Goal: Task Accomplishment & Management: Manage account settings

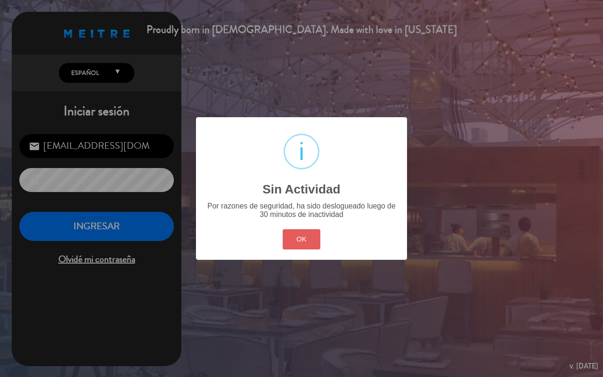
click at [298, 238] on button "OK" at bounding box center [301, 239] width 38 height 20
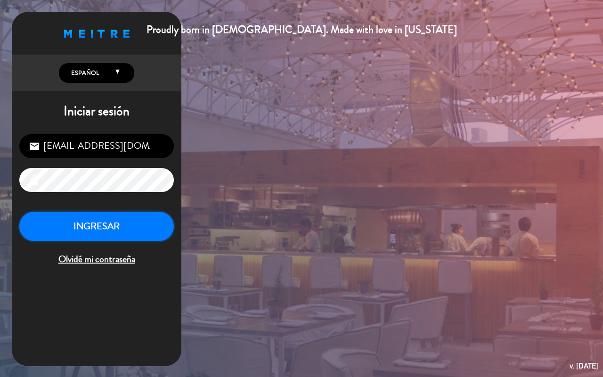
click at [128, 238] on button "INGRESAR" at bounding box center [96, 227] width 154 height 30
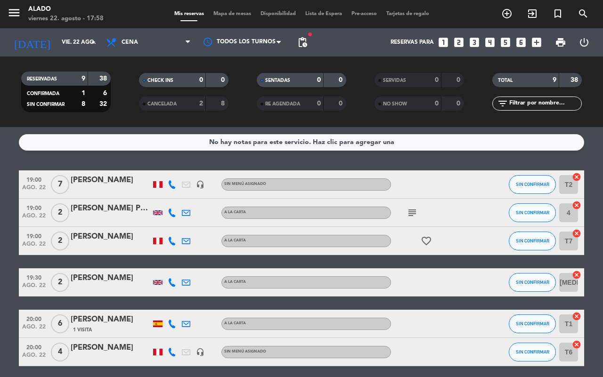
click at [523, 43] on icon "looks_6" at bounding box center [521, 42] width 12 height 12
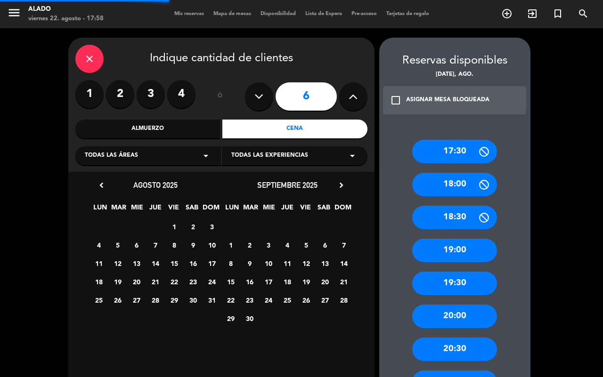
click at [262, 128] on div "Cena" at bounding box center [294, 129] width 145 height 19
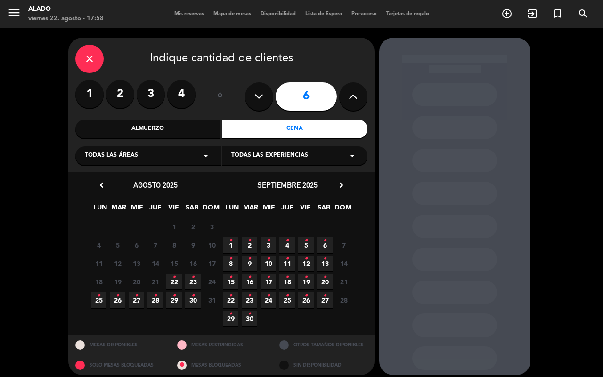
click at [176, 279] on span "22 •" at bounding box center [174, 282] width 16 height 16
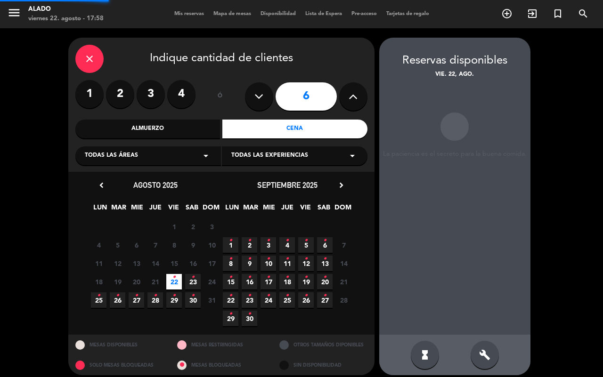
scroll to position [6, 0]
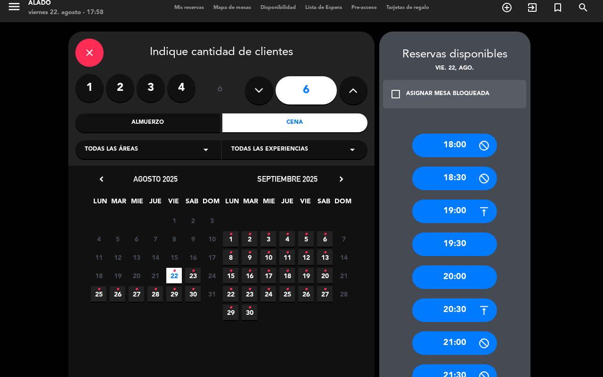
click at [465, 248] on div "19:30" at bounding box center [454, 245] width 85 height 24
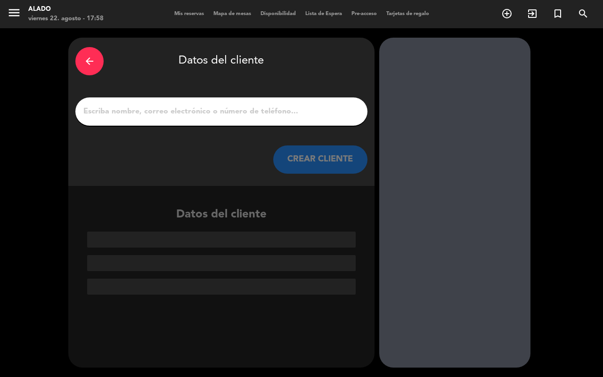
click at [467, 249] on div at bounding box center [454, 203] width 151 height 330
click at [188, 110] on input "1" at bounding box center [221, 111] width 278 height 13
type input "m"
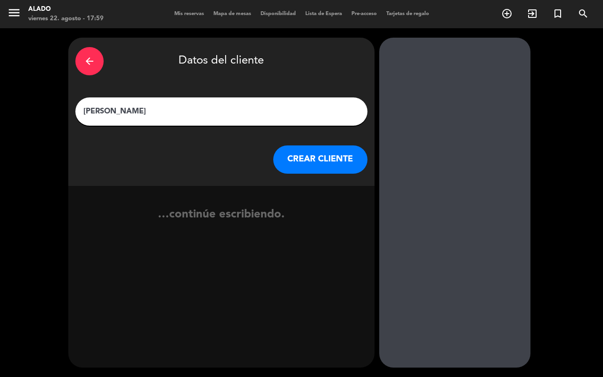
type input "[PERSON_NAME]"
click at [316, 153] on button "CREAR CLIENTE" at bounding box center [320, 159] width 94 height 28
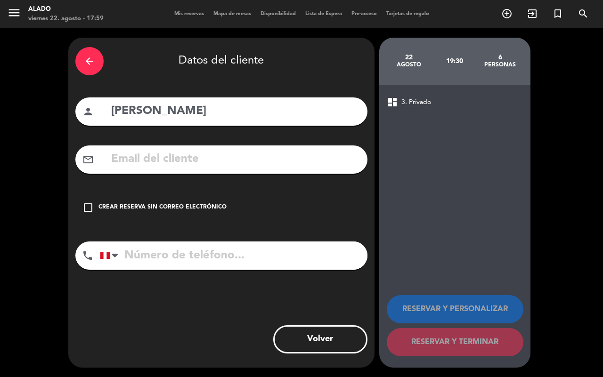
click at [87, 209] on icon "check_box_outline_blank" at bounding box center [87, 207] width 11 height 11
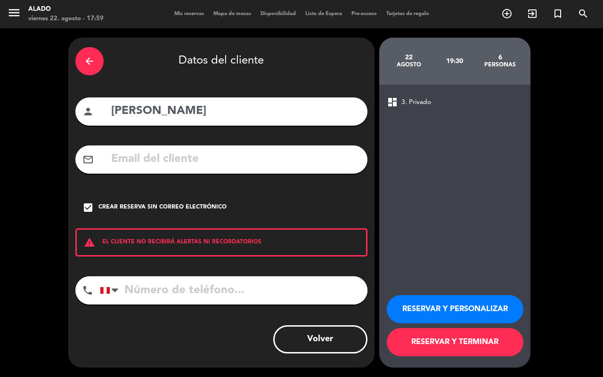
click at [165, 286] on input "tel" at bounding box center [233, 290] width 267 height 28
type input "955961171"
click at [434, 340] on button "RESERVAR Y TERMINAR" at bounding box center [454, 342] width 137 height 28
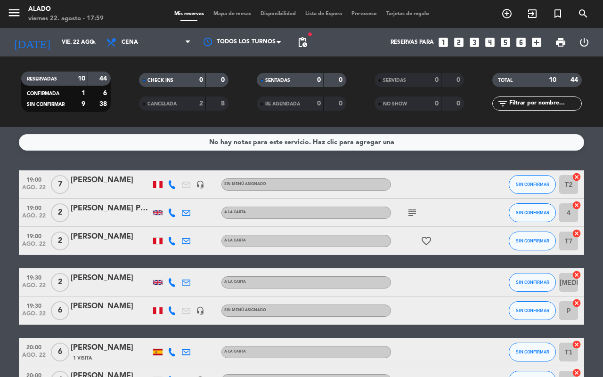
click at [125, 314] on div at bounding box center [111, 317] width 80 height 8
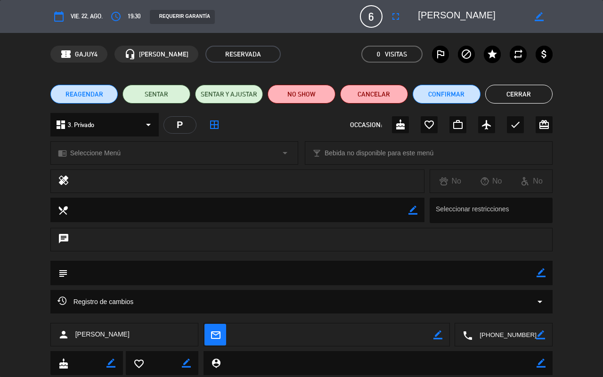
click at [539, 271] on icon "border_color" at bounding box center [540, 272] width 9 height 9
click at [221, 268] on textarea at bounding box center [302, 273] width 469 height 24
type textarea "Salon"
click at [545, 271] on icon at bounding box center [540, 272] width 9 height 9
click at [516, 92] on button "Cerrar" at bounding box center [519, 94] width 68 height 19
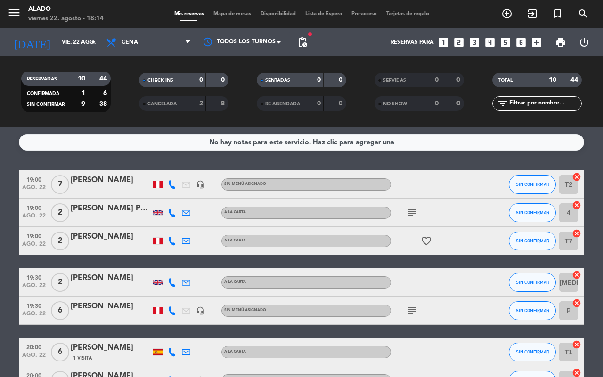
click at [458, 42] on icon "looks_two" at bounding box center [458, 42] width 12 height 12
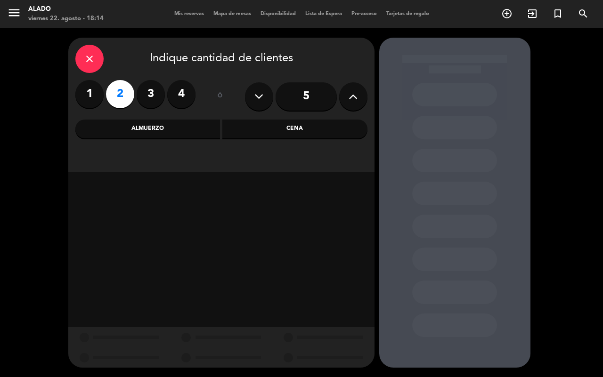
click at [321, 127] on div "Cena" at bounding box center [294, 129] width 145 height 19
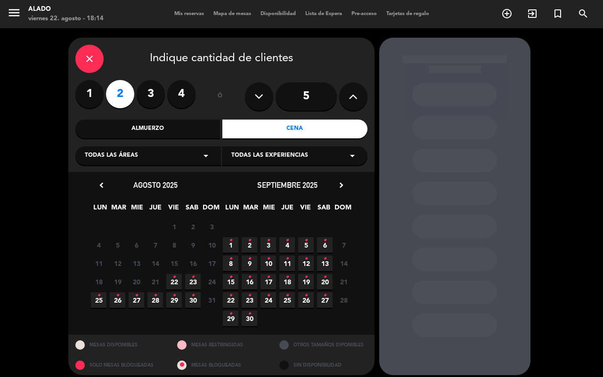
click at [175, 283] on icon "•" at bounding box center [173, 277] width 3 height 15
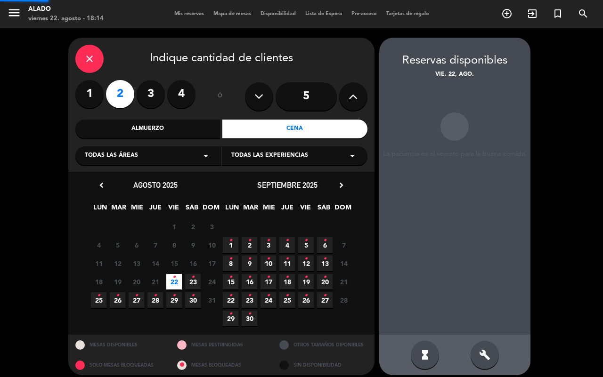
scroll to position [6, 0]
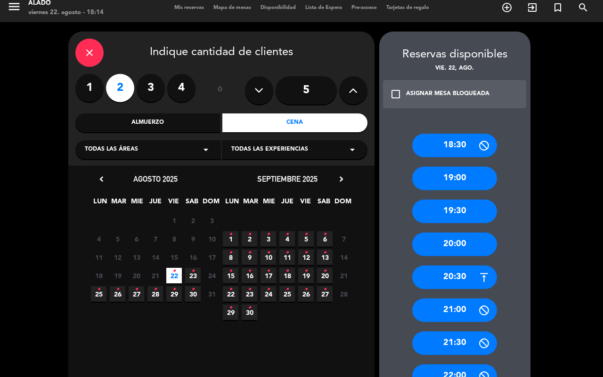
click at [471, 249] on div "20:00" at bounding box center [454, 245] width 85 height 24
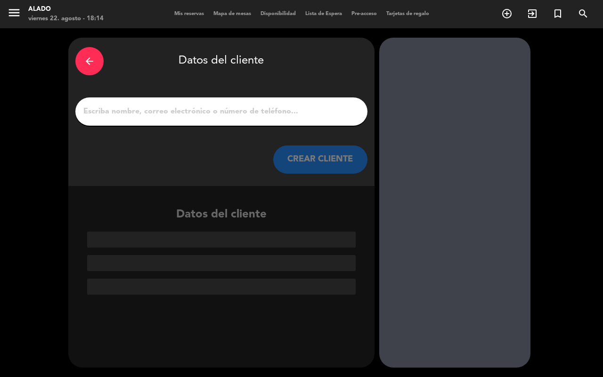
scroll to position [0, 0]
click at [243, 109] on input "1" at bounding box center [221, 111] width 278 height 13
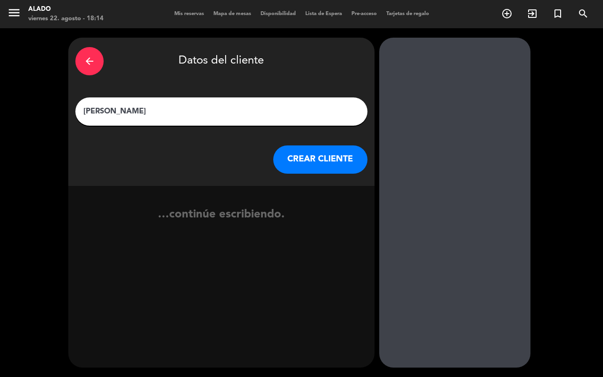
type input "[PERSON_NAME] Do"
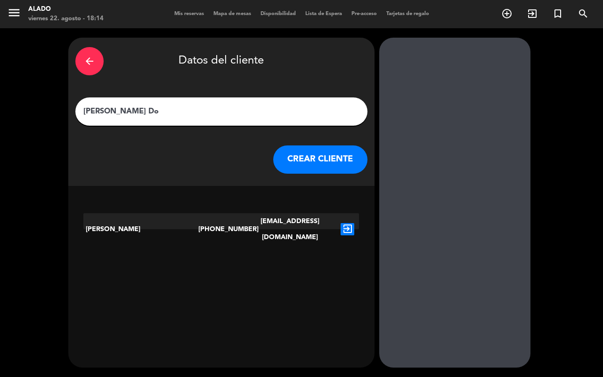
click at [345, 223] on icon "exit_to_app" at bounding box center [347, 229] width 14 height 12
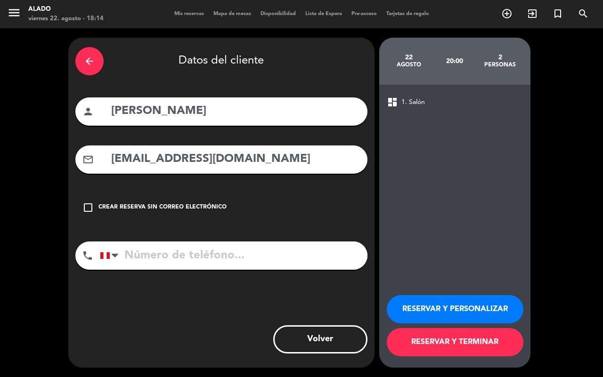
type input "[PHONE_NUMBER]"
click at [459, 340] on button "RESERVAR Y TERMINAR" at bounding box center [454, 342] width 137 height 28
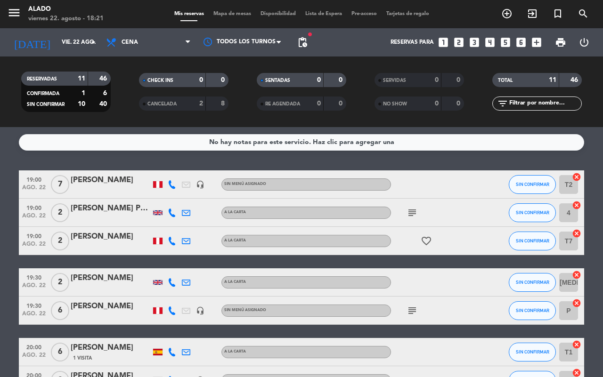
click at [577, 306] on icon "cancel" at bounding box center [576, 302] width 9 height 9
click at [567, 309] on icon "border_all" at bounding box center [569, 310] width 11 height 11
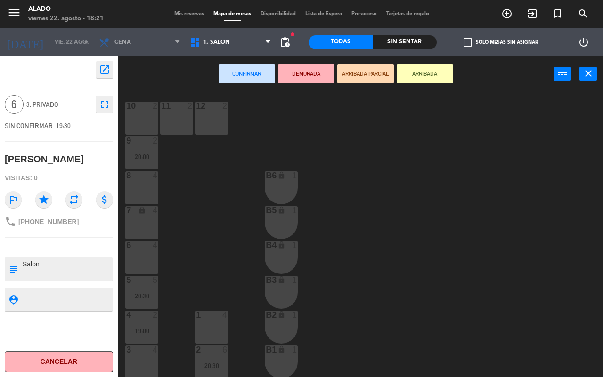
scroll to position [8, 0]
click at [150, 356] on div "3 4" at bounding box center [141, 360] width 33 height 33
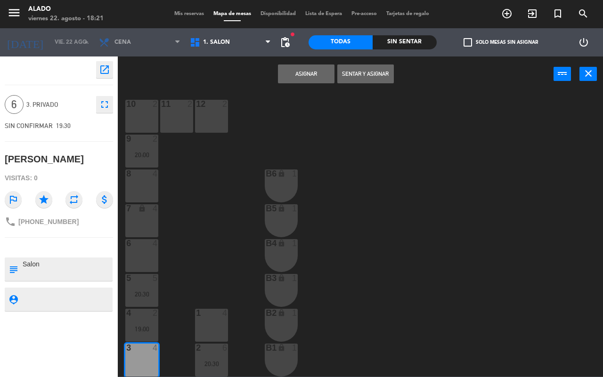
click at [306, 74] on button "Asignar" at bounding box center [306, 73] width 56 height 19
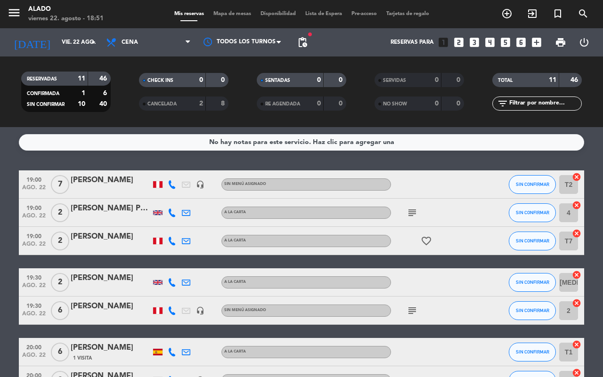
click at [470, 44] on icon "looks_3" at bounding box center [474, 42] width 12 height 12
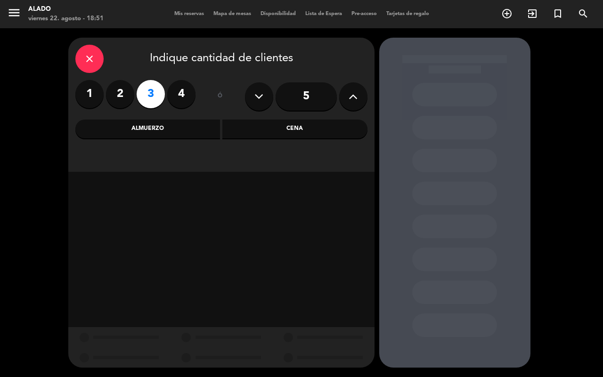
click at [98, 58] on div "close" at bounding box center [89, 59] width 28 height 28
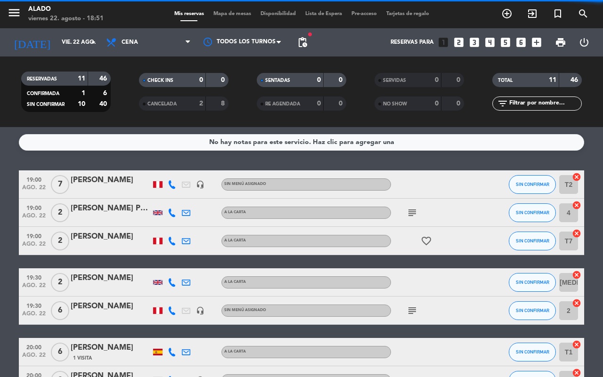
click at [457, 43] on icon "looks_two" at bounding box center [458, 42] width 12 height 12
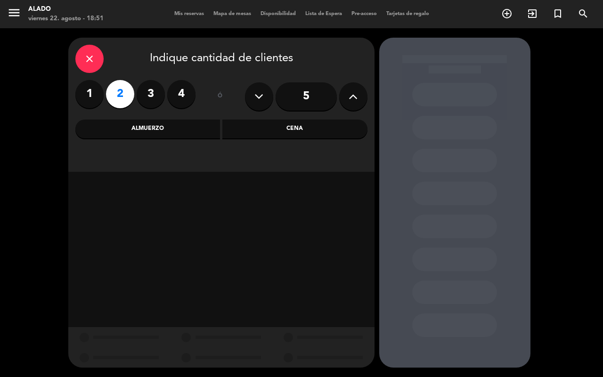
click at [293, 127] on div "Cena" at bounding box center [294, 129] width 145 height 19
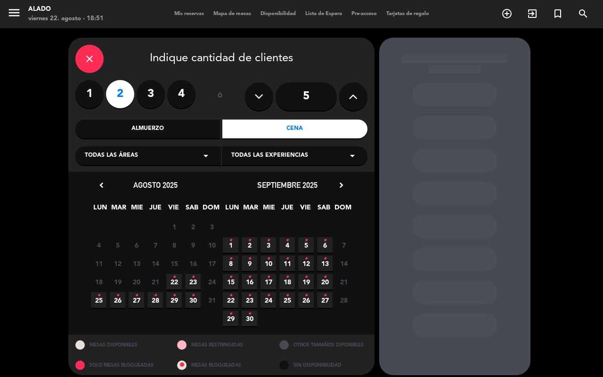
click at [172, 283] on icon "•" at bounding box center [173, 277] width 3 height 15
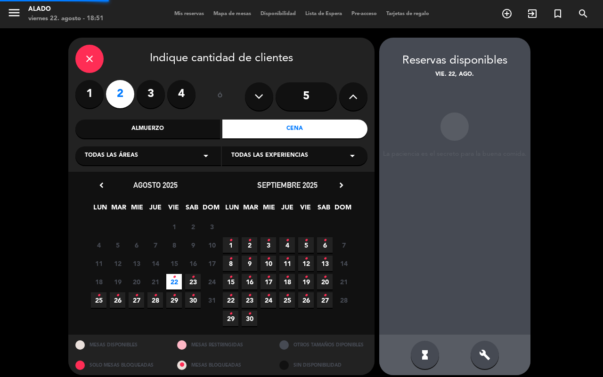
scroll to position [6, 0]
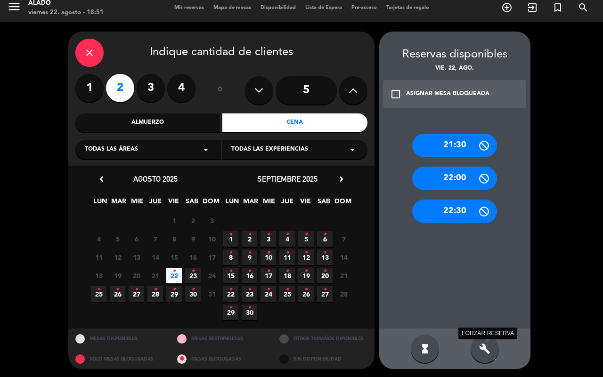
click at [484, 344] on icon "build" at bounding box center [484, 348] width 11 height 11
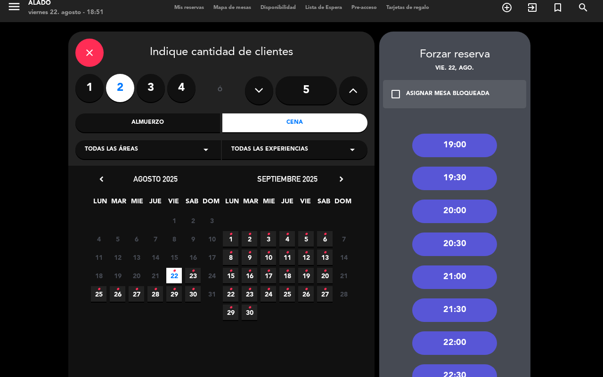
click at [462, 216] on div "20:00" at bounding box center [454, 212] width 85 height 24
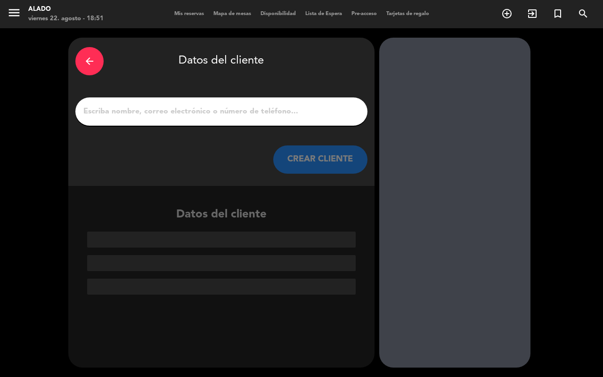
click at [220, 112] on input "1" at bounding box center [221, 111] width 278 height 13
type input "i"
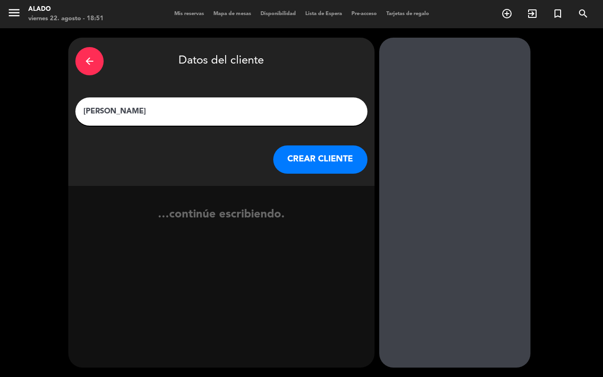
type input "[PERSON_NAME]"
click at [314, 156] on button "CREAR CLIENTE" at bounding box center [320, 159] width 94 height 28
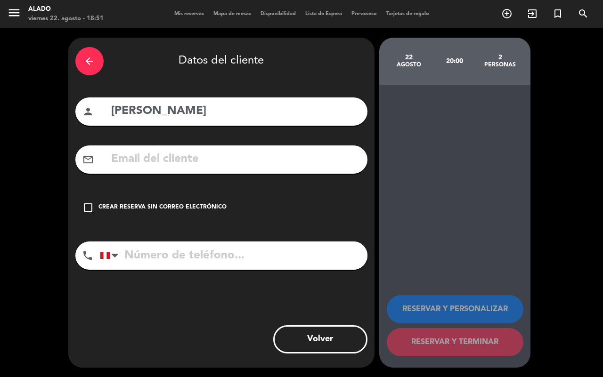
click at [86, 217] on div "check_box_outline_blank Crear reserva sin correo electrónico" at bounding box center [221, 207] width 292 height 28
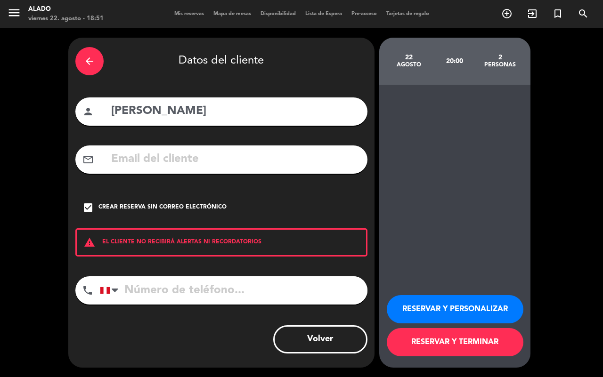
click at [166, 291] on input "tel" at bounding box center [233, 290] width 267 height 28
type input "989174152"
click at [433, 345] on button "RESERVAR Y TERMINAR" at bounding box center [454, 342] width 137 height 28
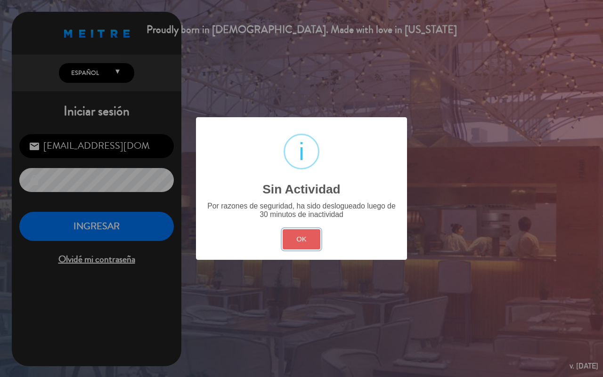
click at [291, 234] on button "OK" at bounding box center [301, 239] width 38 height 20
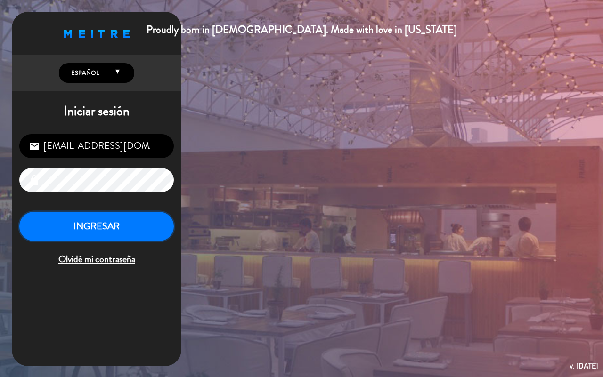
click at [113, 236] on button "INGRESAR" at bounding box center [96, 227] width 154 height 30
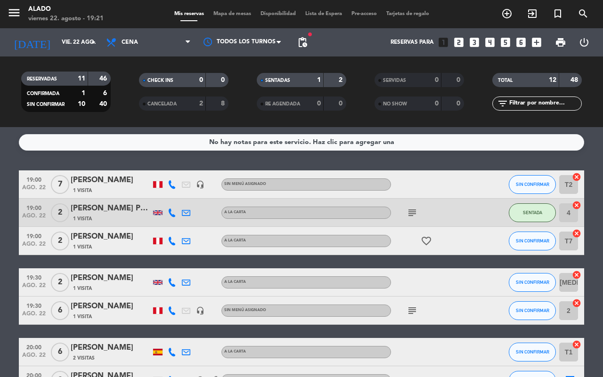
click at [408, 216] on icon "subject" at bounding box center [411, 212] width 11 height 11
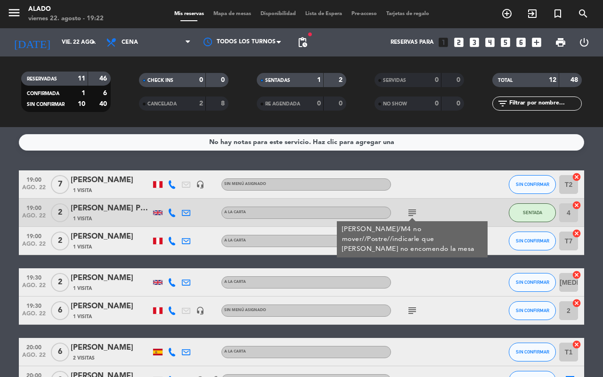
click at [413, 212] on icon "subject" at bounding box center [411, 212] width 11 height 11
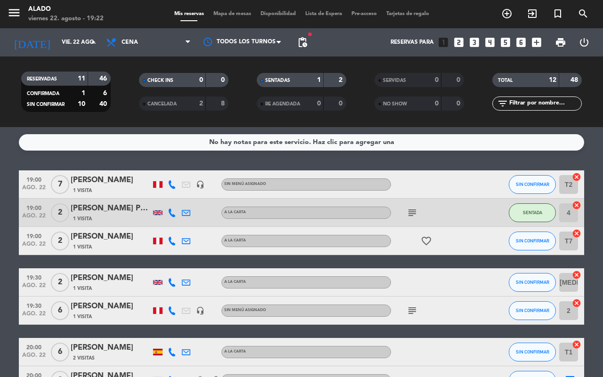
click at [407, 309] on icon "subject" at bounding box center [411, 310] width 11 height 11
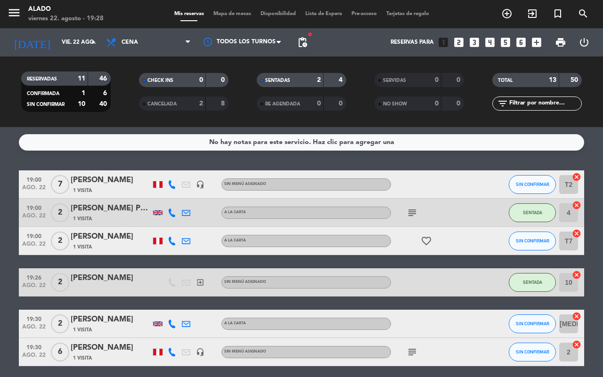
click at [107, 179] on div "[PERSON_NAME]" at bounding box center [111, 180] width 80 height 12
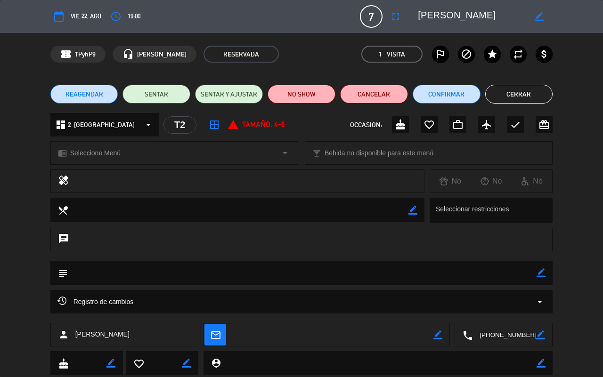
click at [534, 92] on button "Cerrar" at bounding box center [519, 94] width 68 height 19
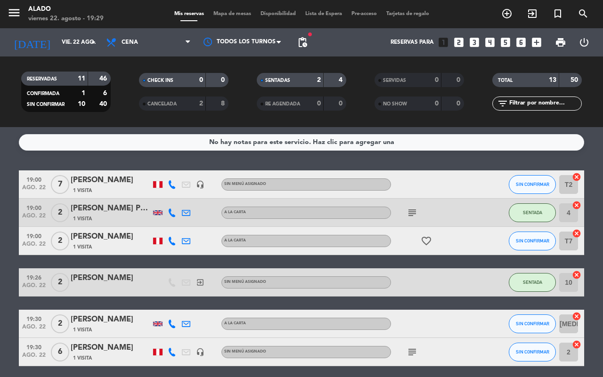
click at [104, 239] on div "[PERSON_NAME]" at bounding box center [111, 237] width 80 height 12
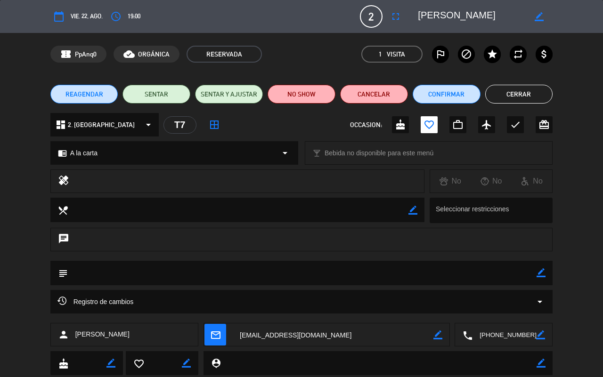
click at [504, 92] on button "Cerrar" at bounding box center [519, 94] width 68 height 19
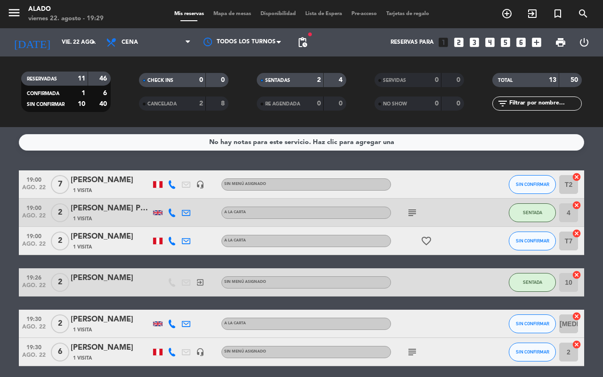
click at [110, 182] on div "[PERSON_NAME]" at bounding box center [111, 180] width 80 height 12
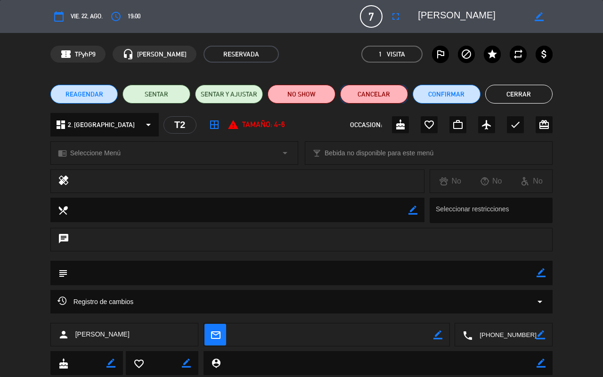
click at [379, 99] on button "Cancelar" at bounding box center [374, 94] width 68 height 19
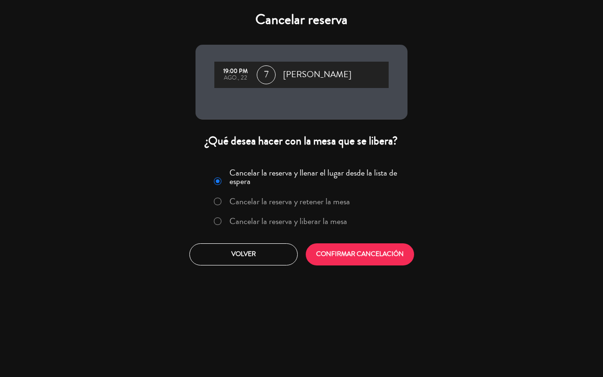
click at [214, 225] on label "Cancelar la reserva y liberar la mesa" at bounding box center [280, 221] width 143 height 17
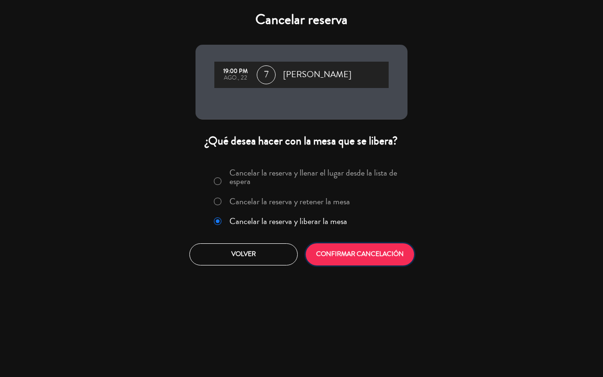
click at [349, 257] on button "CONFIRMAR CANCELACIÓN" at bounding box center [360, 254] width 108 height 22
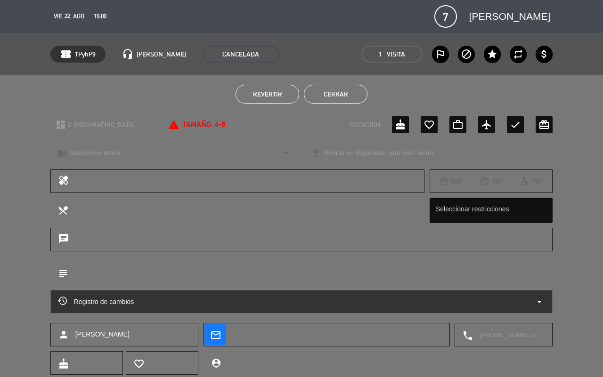
click at [343, 92] on button "Cerrar" at bounding box center [336, 94] width 64 height 19
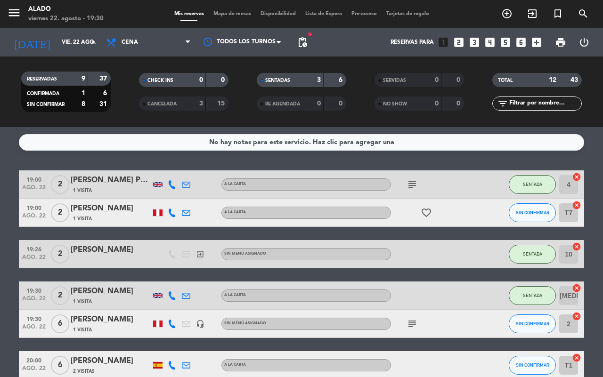
click at [130, 215] on div "1 Visita" at bounding box center [111, 219] width 80 height 8
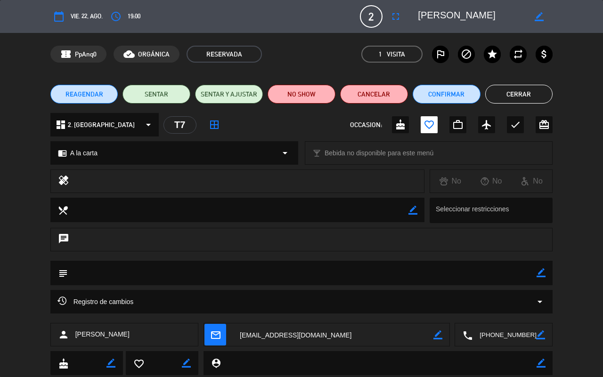
click at [514, 97] on button "Cerrar" at bounding box center [519, 94] width 68 height 19
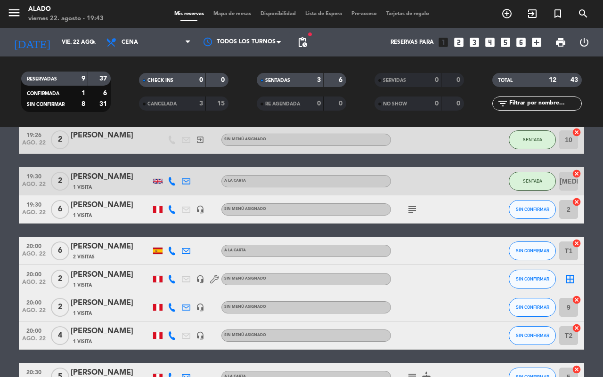
scroll to position [114, 0]
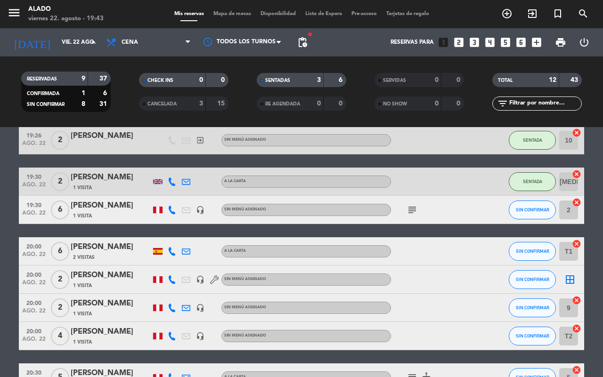
click at [109, 274] on div "[PERSON_NAME]" at bounding box center [111, 275] width 80 height 12
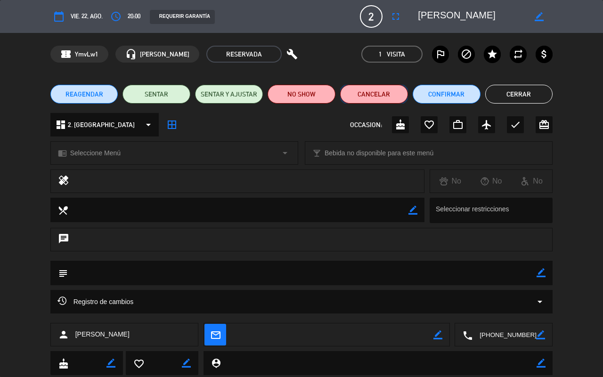
click at [361, 90] on button "Cancelar" at bounding box center [374, 94] width 68 height 19
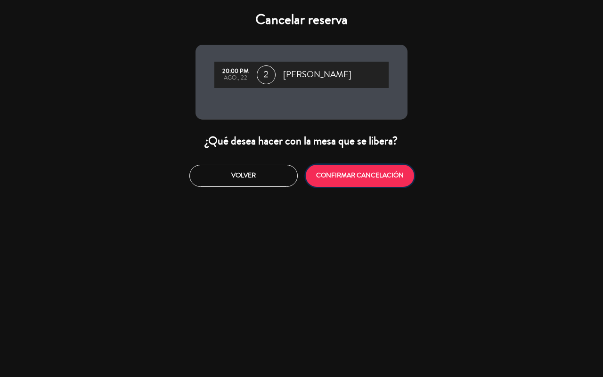
click at [338, 179] on button "CONFIRMAR CANCELACIÓN" at bounding box center [360, 176] width 108 height 22
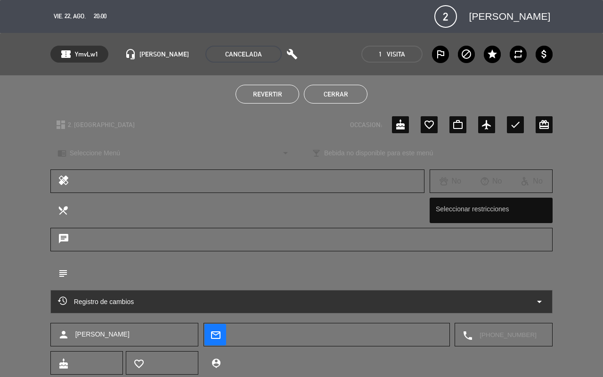
click at [351, 96] on button "Cerrar" at bounding box center [336, 94] width 64 height 19
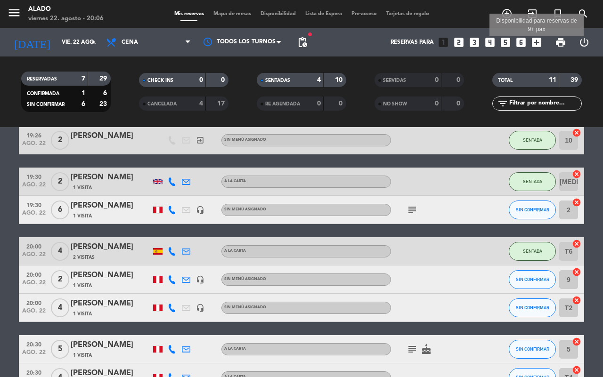
click at [535, 43] on icon "add_box" at bounding box center [536, 42] width 12 height 12
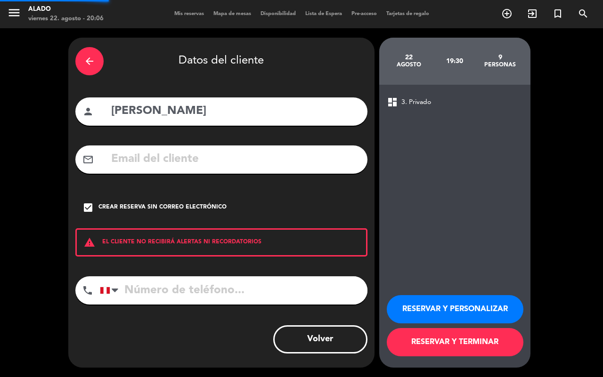
click at [90, 66] on icon "arrow_back" at bounding box center [89, 61] width 11 height 11
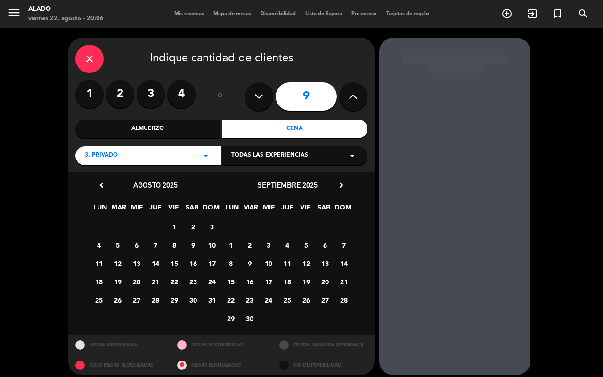
click at [347, 100] on button at bounding box center [353, 96] width 28 height 28
type input "10"
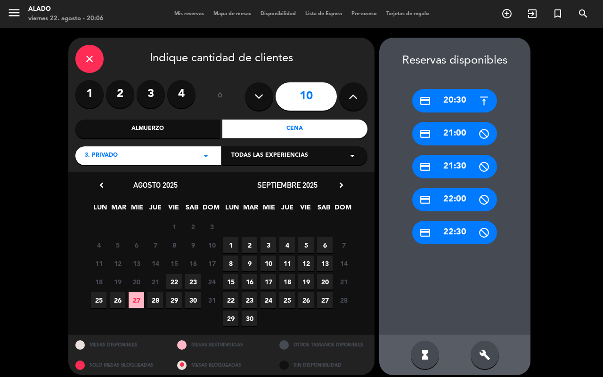
click at [274, 123] on div "Cena" at bounding box center [294, 129] width 145 height 19
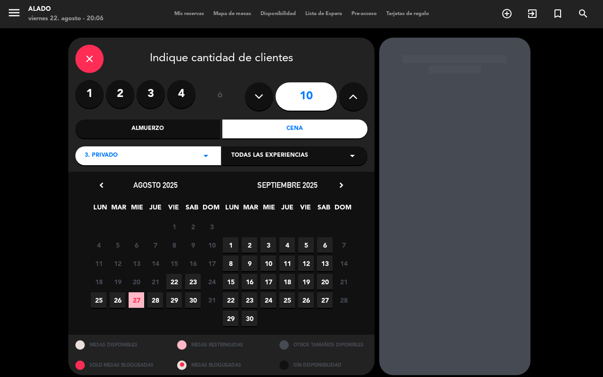
click at [191, 281] on span "23" at bounding box center [193, 282] width 16 height 16
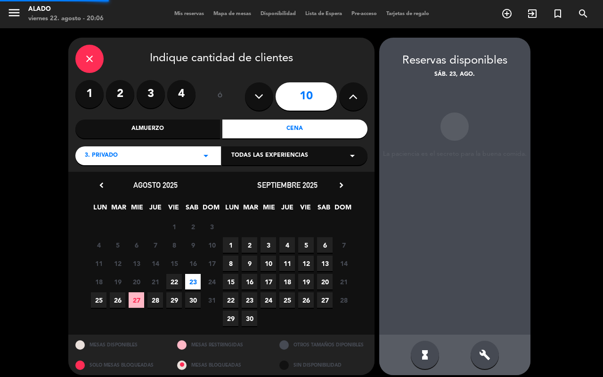
scroll to position [6, 0]
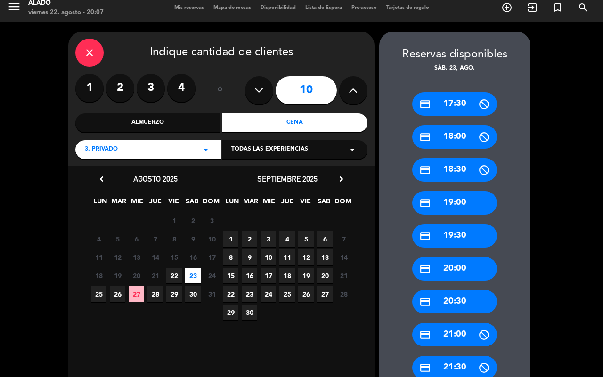
click at [470, 269] on div "credit_card 20:00" at bounding box center [454, 269] width 85 height 24
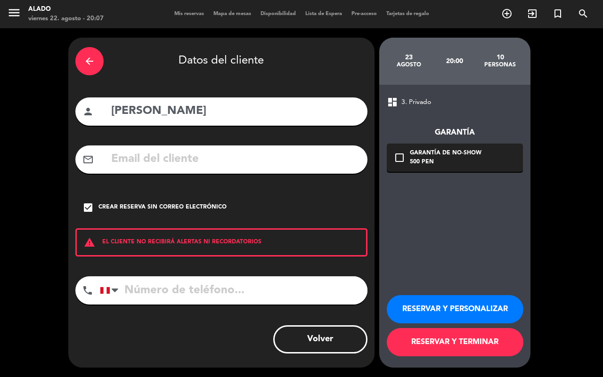
click at [97, 67] on div "arrow_back" at bounding box center [89, 61] width 28 height 28
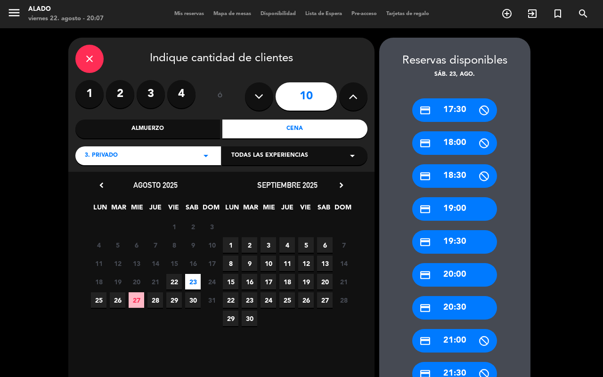
click at [463, 271] on div "credit_card 20:00" at bounding box center [454, 275] width 85 height 24
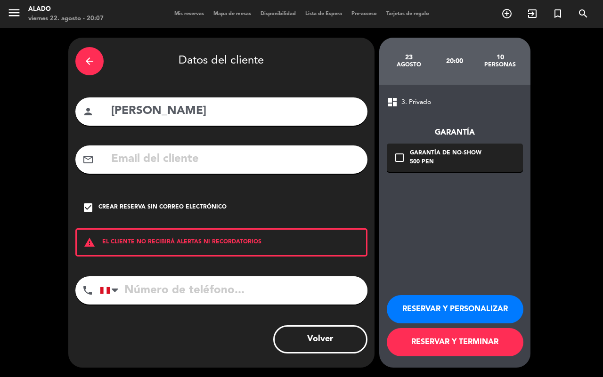
click at [84, 64] on icon "arrow_back" at bounding box center [89, 61] width 11 height 11
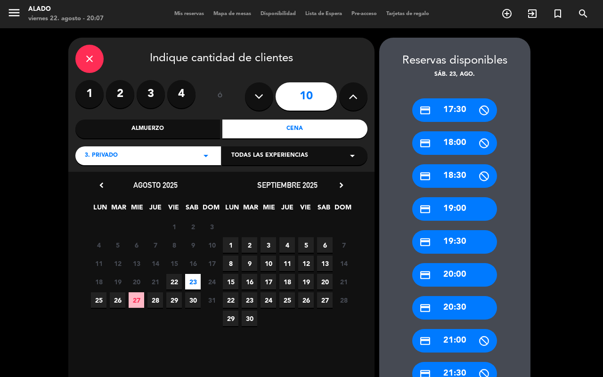
click at [92, 55] on icon "close" at bounding box center [89, 58] width 11 height 11
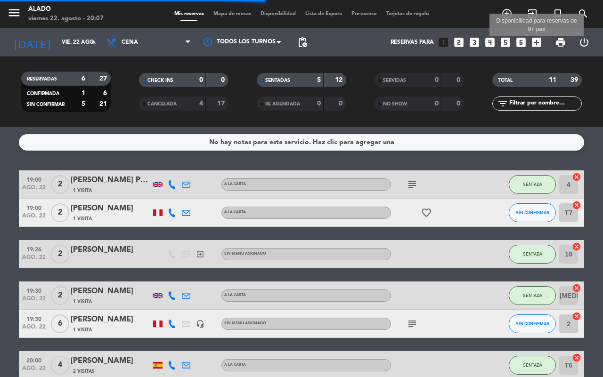
click at [537, 42] on icon "add_box" at bounding box center [536, 42] width 12 height 12
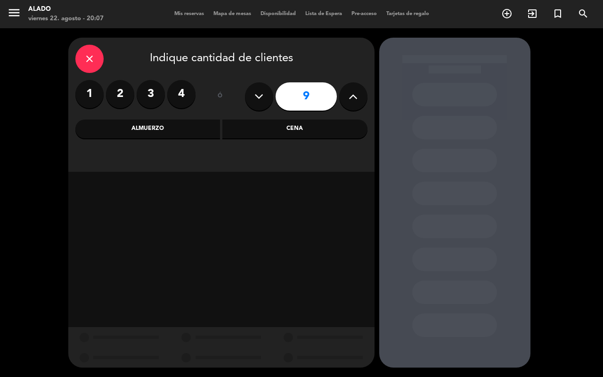
click at [353, 96] on icon at bounding box center [352, 96] width 9 height 14
type input "10"
click at [329, 132] on div "Cena" at bounding box center [294, 129] width 145 height 19
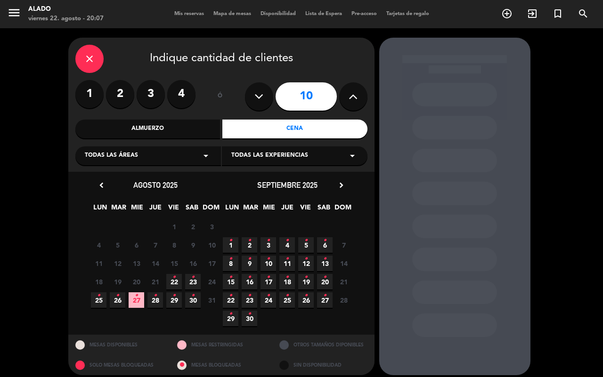
click at [193, 281] on icon "•" at bounding box center [192, 277] width 3 height 15
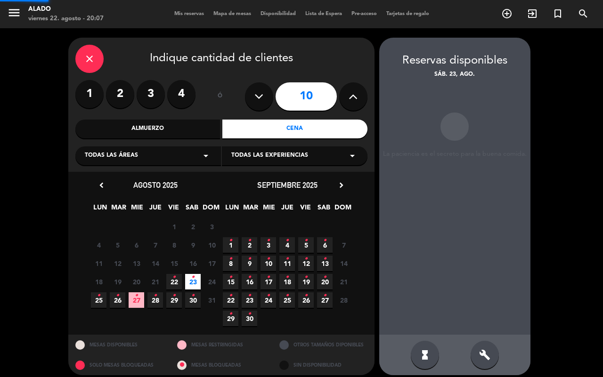
scroll to position [6, 0]
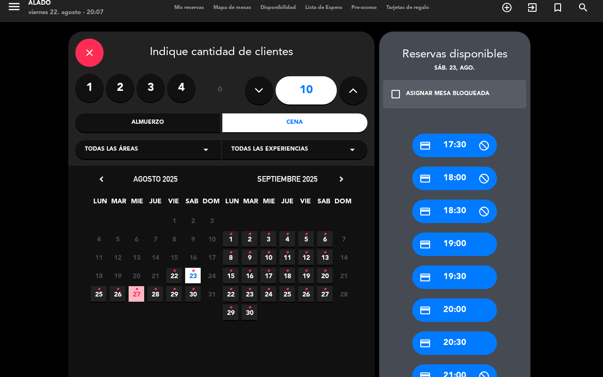
click at [464, 312] on div "credit_card 20:00" at bounding box center [454, 310] width 85 height 24
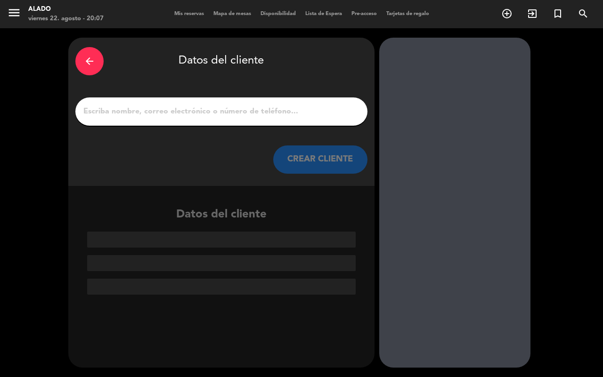
scroll to position [0, 0]
click at [237, 108] on input "1" at bounding box center [221, 111] width 278 height 13
click at [220, 110] on input "1" at bounding box center [221, 111] width 278 height 13
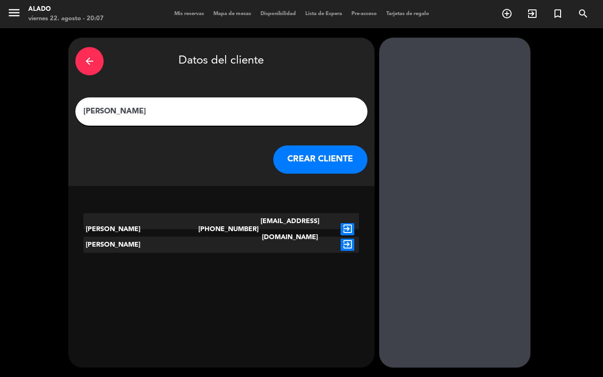
type input "[PERSON_NAME]"
click at [350, 226] on icon "exit_to_app" at bounding box center [347, 229] width 14 height 12
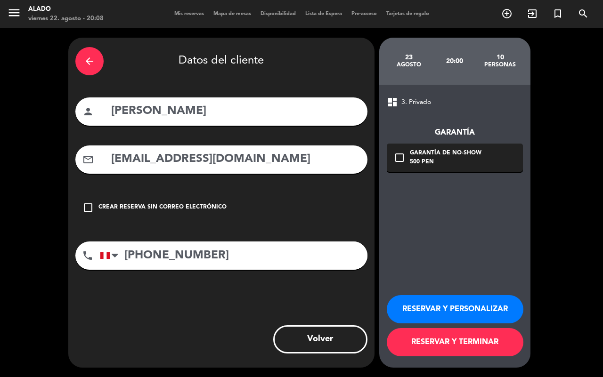
click at [209, 260] on input "[PHONE_NUMBER]" at bounding box center [233, 256] width 267 height 28
click at [399, 161] on icon "check_box_outline_blank" at bounding box center [399, 157] width 11 height 11
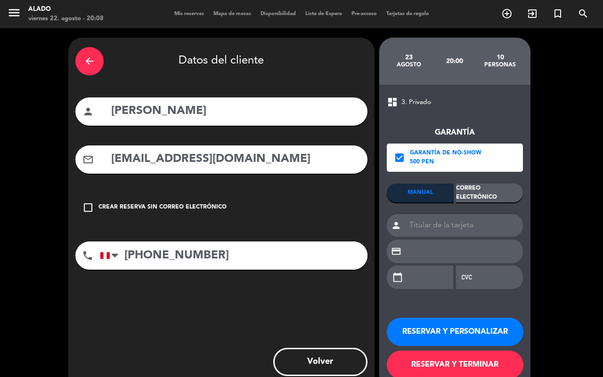
click at [493, 195] on div "Correo Electrónico" at bounding box center [489, 193] width 67 height 19
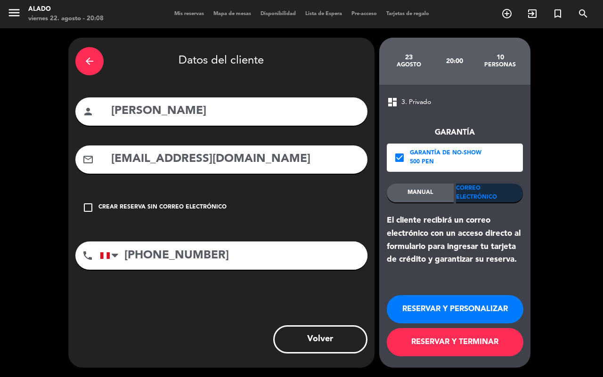
click at [467, 346] on button "RESERVAR Y TERMINAR" at bounding box center [454, 342] width 137 height 28
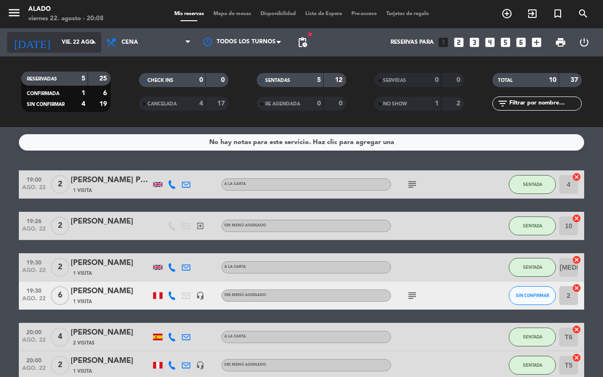
click at [92, 40] on icon "arrow_drop_down" at bounding box center [93, 42] width 11 height 11
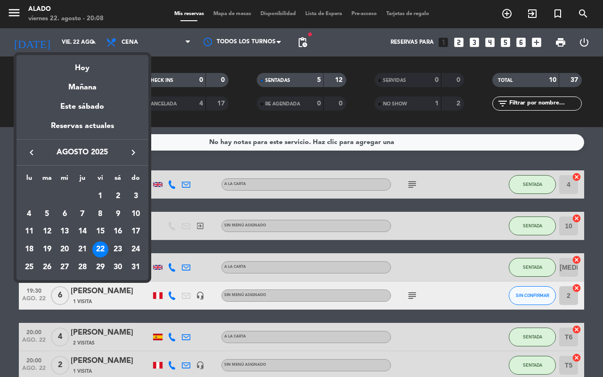
click at [116, 247] on div "23" at bounding box center [118, 250] width 16 height 16
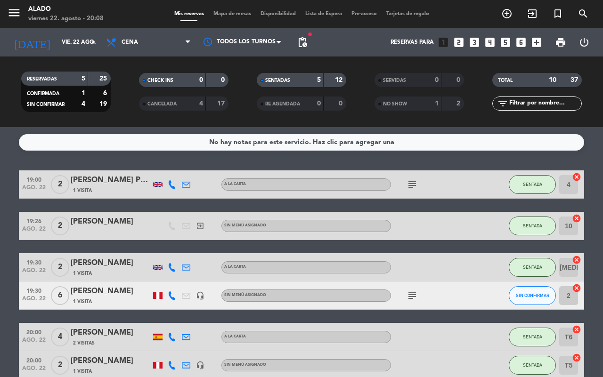
type input "sáb. 23 ago."
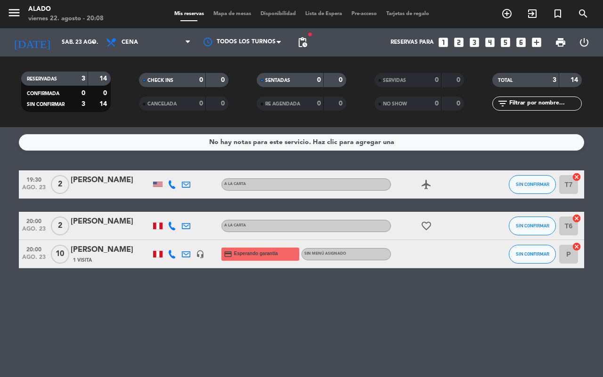
click at [130, 258] on div "1 Visita" at bounding box center [111, 260] width 80 height 8
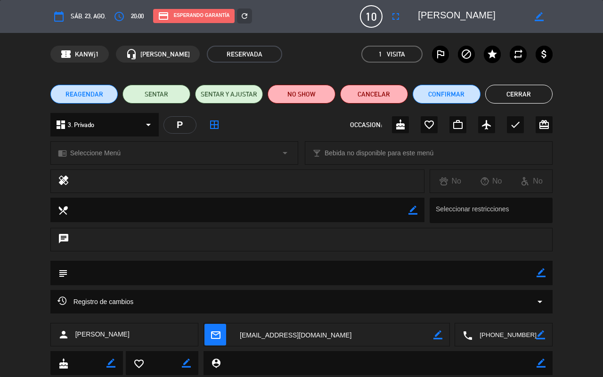
click at [542, 273] on icon "border_color" at bounding box center [540, 272] width 9 height 9
click at [263, 276] on textarea at bounding box center [302, 273] width 469 height 24
type textarea "s"
type textarea "SF//Jhovanna"
click at [539, 272] on icon at bounding box center [540, 272] width 9 height 9
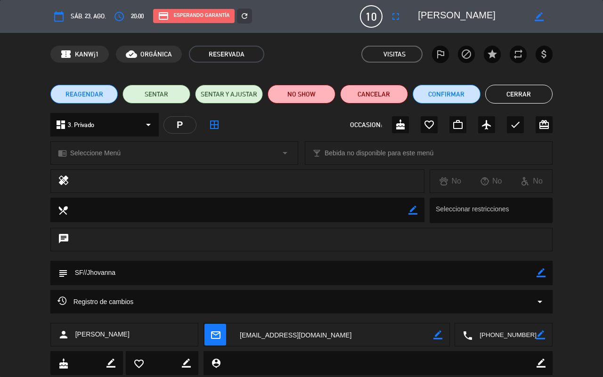
click at [512, 94] on button "Cerrar" at bounding box center [519, 94] width 68 height 19
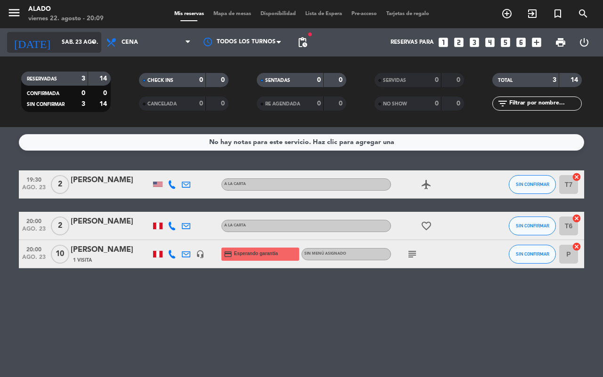
click at [82, 44] on input "sáb. 23 ago." at bounding box center [94, 42] width 75 height 16
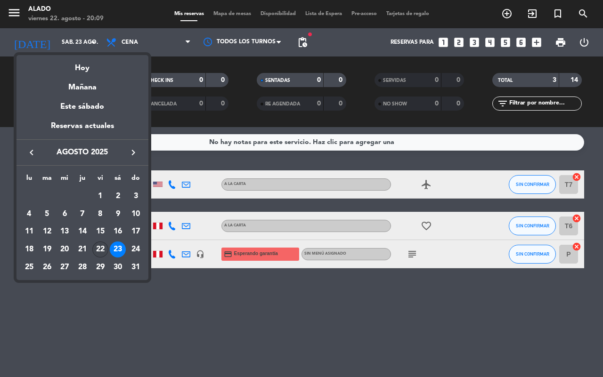
click at [103, 249] on div "22" at bounding box center [100, 250] width 16 height 16
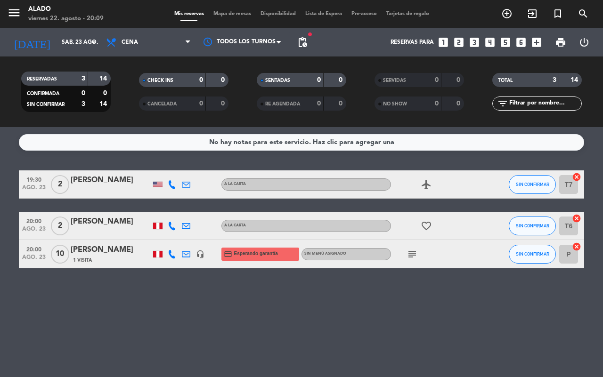
type input "vie. 22 ago."
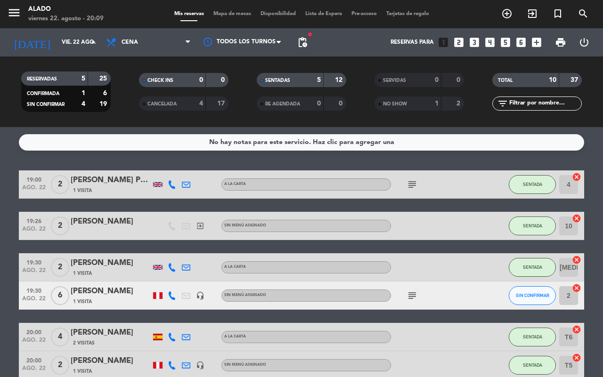
click at [103, 290] on div "[PERSON_NAME]" at bounding box center [111, 291] width 80 height 12
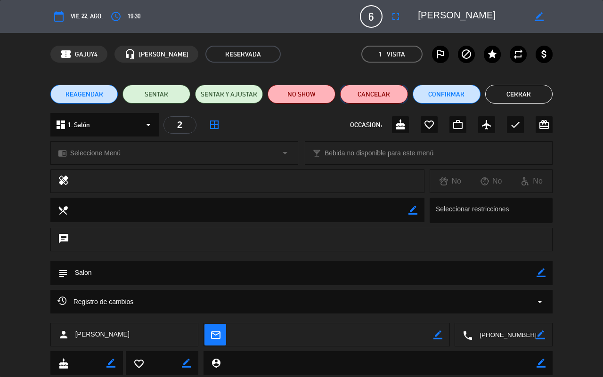
click at [373, 97] on button "Cancelar" at bounding box center [374, 94] width 68 height 19
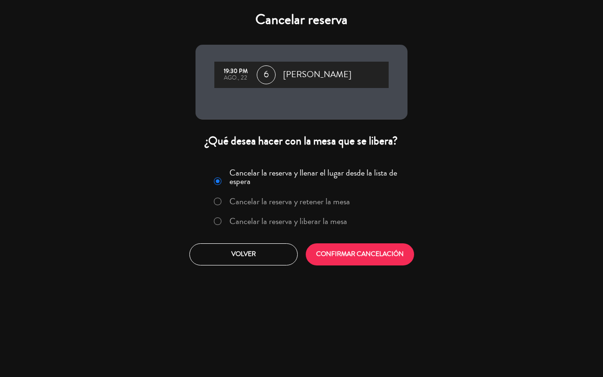
click at [227, 216] on label "Cancelar la reserva y liberar la mesa" at bounding box center [280, 221] width 143 height 17
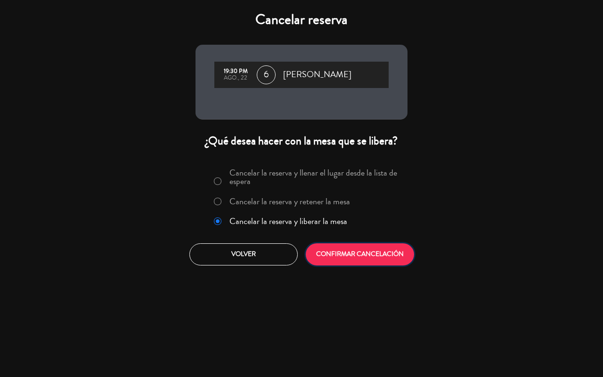
click at [343, 247] on button "CONFIRMAR CANCELACIÓN" at bounding box center [360, 254] width 108 height 22
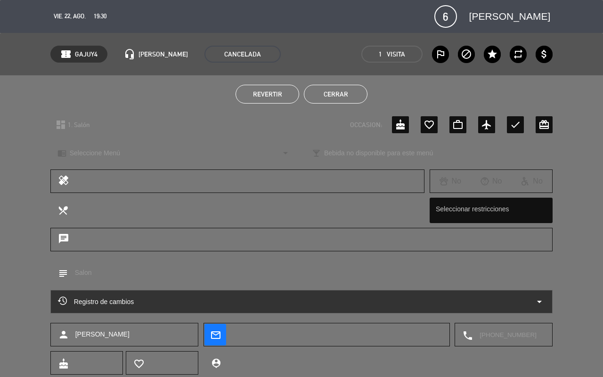
click at [345, 91] on button "Cerrar" at bounding box center [336, 94] width 64 height 19
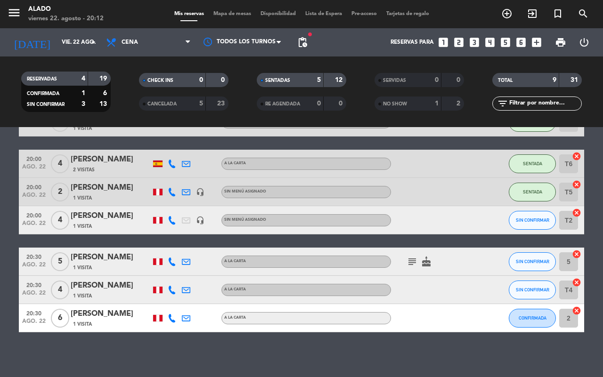
scroll to position [147, 0]
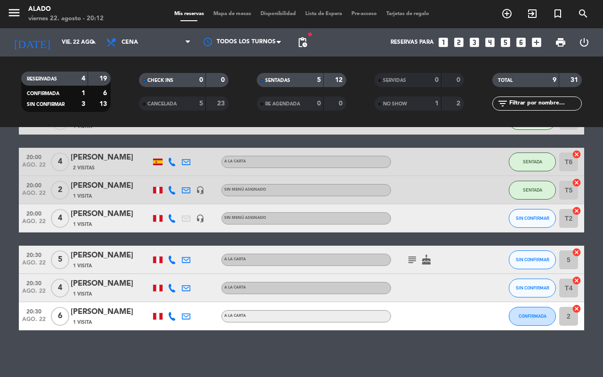
click at [106, 210] on div "[PERSON_NAME]" at bounding box center [111, 214] width 80 height 12
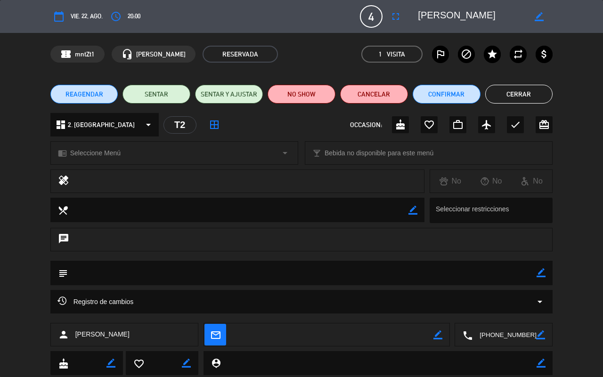
click at [526, 85] on button "Cerrar" at bounding box center [519, 94] width 68 height 19
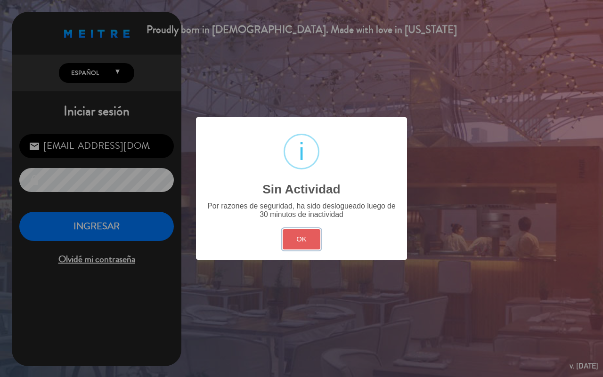
click at [311, 229] on button "OK" at bounding box center [301, 239] width 38 height 20
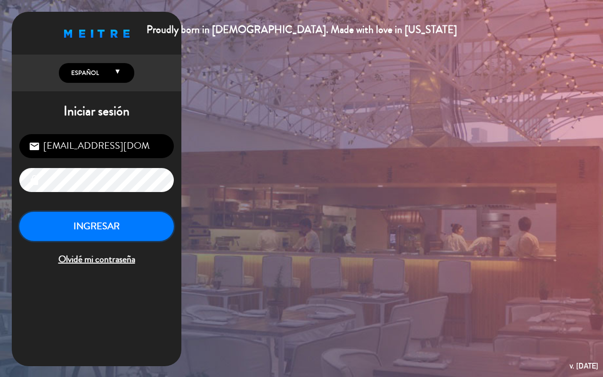
click at [99, 221] on button "INGRESAR" at bounding box center [96, 227] width 154 height 30
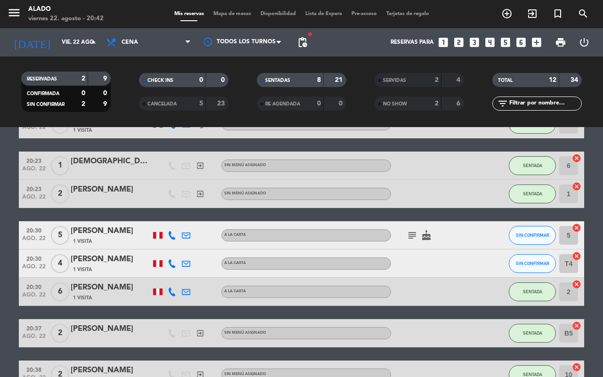
scroll to position [189, 0]
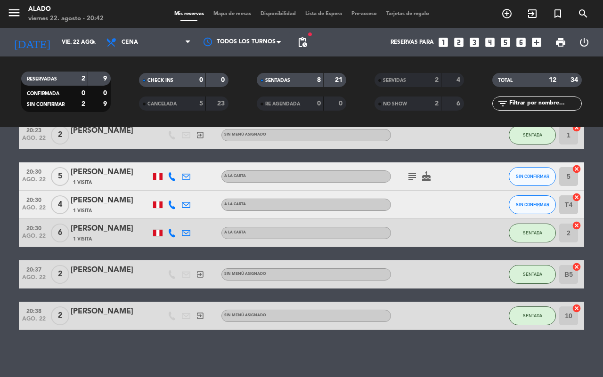
click at [112, 177] on div "[PERSON_NAME] 1 Visita" at bounding box center [111, 176] width 80 height 20
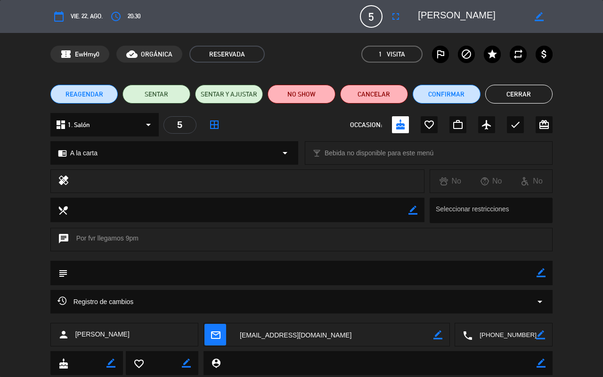
click at [516, 89] on button "Cerrar" at bounding box center [519, 94] width 68 height 19
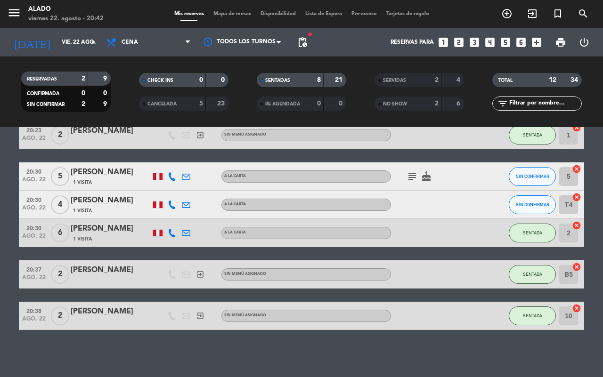
click at [105, 205] on div "[PERSON_NAME]" at bounding box center [111, 200] width 80 height 12
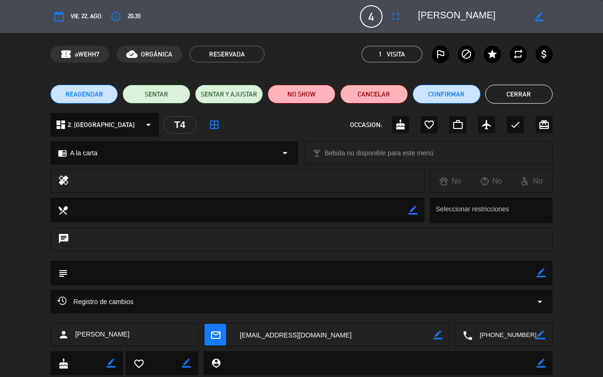
click at [522, 101] on button "Cerrar" at bounding box center [519, 94] width 68 height 19
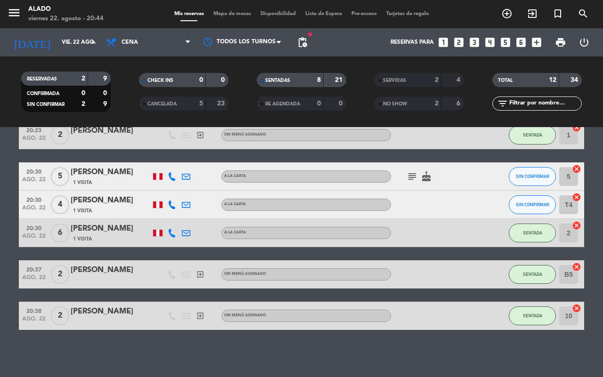
click at [128, 207] on div "1 Visita" at bounding box center [111, 211] width 80 height 8
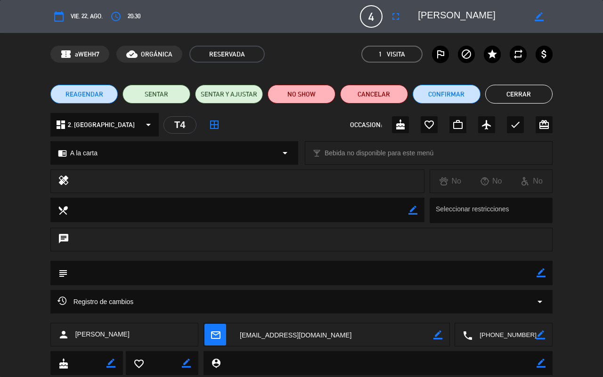
click at [537, 99] on button "Cerrar" at bounding box center [519, 94] width 68 height 19
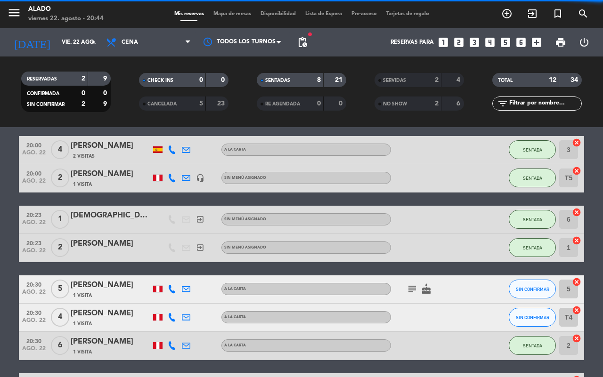
scroll to position [301, 0]
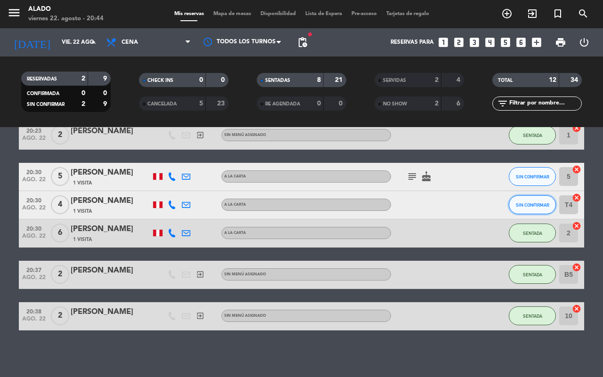
click at [516, 206] on span "SIN CONFIRMAR" at bounding box center [531, 204] width 33 height 5
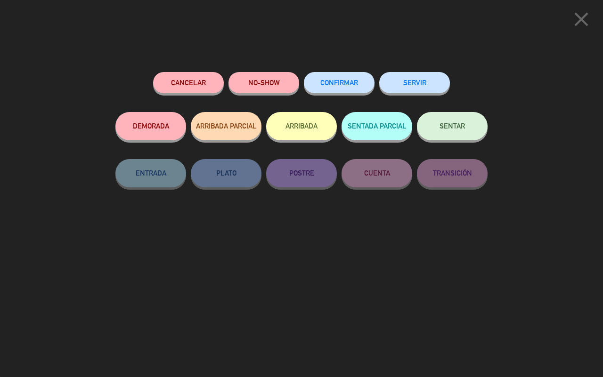
click at [142, 125] on button "DEMORADA" at bounding box center [150, 126] width 71 height 28
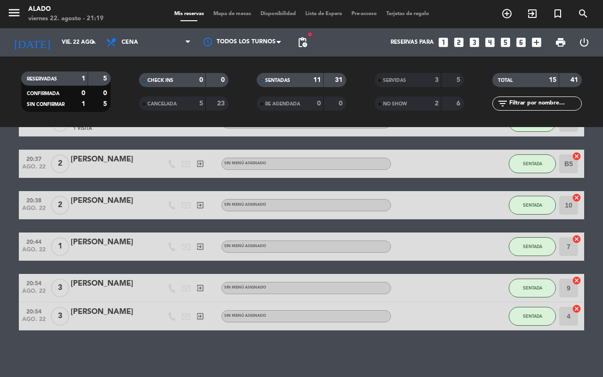
scroll to position [0, 0]
